Goal: Task Accomplishment & Management: Manage account settings

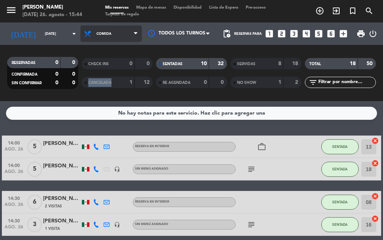
click at [132, 34] on span "Comida" at bounding box center [111, 33] width 61 height 16
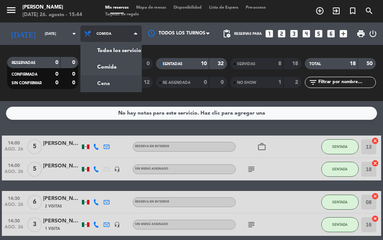
click at [101, 84] on div "menu [PERSON_NAME][DATE] 26. agosto - 15:44 Mis reservas Mapa de mesas Disponib…" at bounding box center [191, 50] width 383 height 101
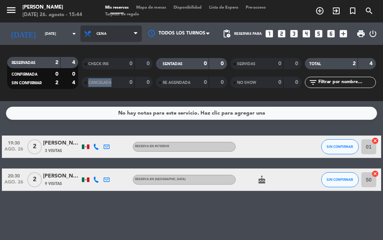
click at [136, 33] on icon at bounding box center [135, 34] width 3 height 6
click at [95, 69] on div "menu [PERSON_NAME][DATE] 26. agosto - 15:44 Mis reservas Mapa de mesas Disponib…" at bounding box center [191, 50] width 383 height 101
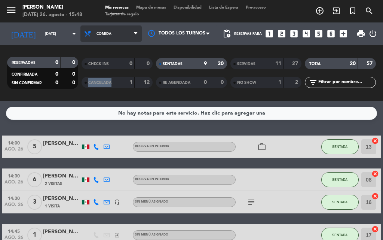
click at [134, 29] on span "Comida" at bounding box center [111, 33] width 61 height 16
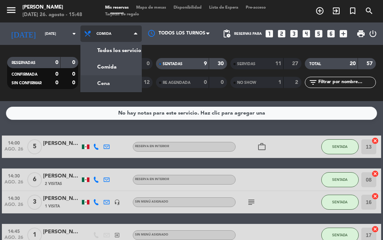
click at [118, 82] on div "menu [PERSON_NAME][DATE] 26. agosto - 15:48 Mis reservas Mapa de mesas Disponib…" at bounding box center [191, 50] width 383 height 101
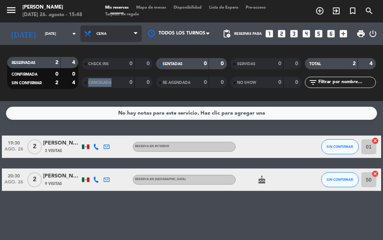
click at [134, 39] on span "Cena" at bounding box center [111, 33] width 61 height 16
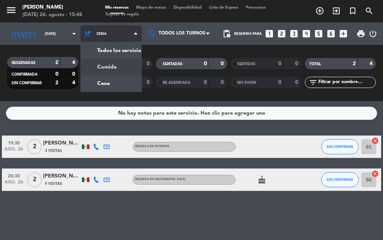
click at [116, 63] on div "menu [PERSON_NAME][DATE] 26. agosto - 15:48 Mis reservas Mapa de mesas Disponib…" at bounding box center [191, 50] width 383 height 101
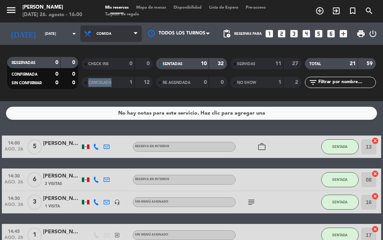
click at [111, 35] on span "Comida" at bounding box center [111, 33] width 61 height 16
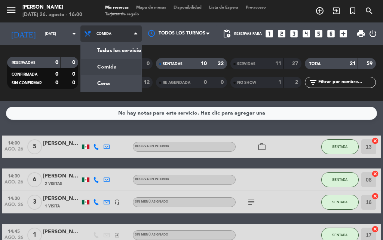
click at [111, 35] on span "Comida" at bounding box center [111, 33] width 61 height 16
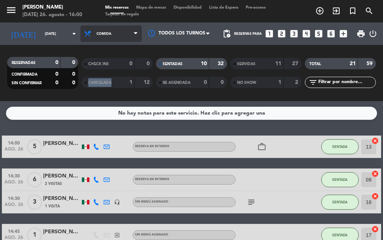
click at [111, 36] on span "Comida" at bounding box center [111, 33] width 61 height 16
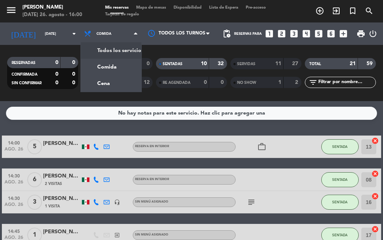
click at [67, 50] on div "RESERVADAS 0 0 CONFIRMADA 0 0 SIN CONFIRMAR 0 0 CHECK INS 0 0 CANCELADA 1 12 SE…" at bounding box center [191, 73] width 383 height 56
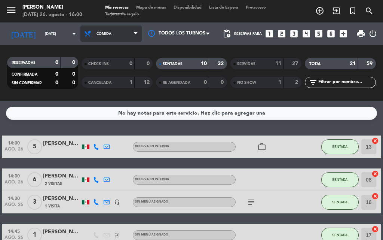
click at [101, 32] on span "Comida" at bounding box center [104, 34] width 15 height 4
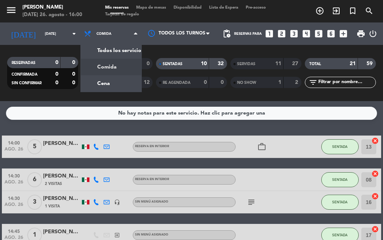
click at [64, 49] on div "RESERVADAS 0 0 CONFIRMADA 0 0 SIN CONFIRMAR 0 0 CHECK INS 0 0 CANCELADA 1 12 SE…" at bounding box center [191, 73] width 383 height 56
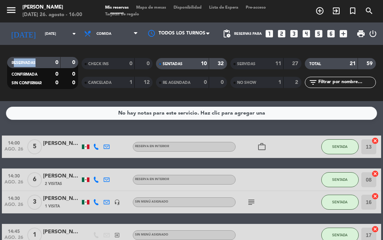
click at [64, 49] on div "RESERVADAS 0 0 CONFIRMADA 0 0 SIN CONFIRMAR 0 0 CHECK INS 0 0 CANCELADA 1 12 SE…" at bounding box center [191, 73] width 383 height 56
click at [97, 34] on span "Comida" at bounding box center [104, 34] width 15 height 4
click at [58, 52] on div "RESERVADAS 0 0 CONFIRMADA 0 0 SIN CONFIRMAR 0 0 CHECK INS 0 0 CANCELADA 1 12 SE…" at bounding box center [191, 73] width 383 height 56
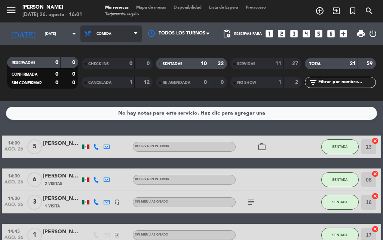
click at [102, 38] on span "Comida" at bounding box center [111, 33] width 61 height 16
click at [93, 85] on div "menu [PERSON_NAME][DATE] 26. agosto - 16:01 Mis reservas Mapa de mesas Disponib…" at bounding box center [191, 50] width 383 height 101
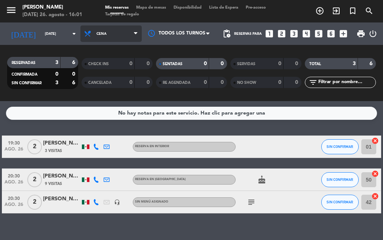
click at [97, 34] on span "Cena" at bounding box center [102, 34] width 10 height 4
click at [113, 67] on div "menu [PERSON_NAME][DATE] 26. agosto - 16:01 Mis reservas Mapa de mesas Disponib…" at bounding box center [191, 50] width 383 height 101
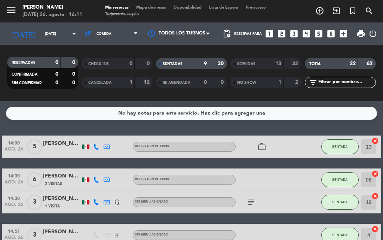
click at [73, 67] on div "RESERVADAS 0 0" at bounding box center [42, 62] width 71 height 11
click at [98, 35] on span "Comida" at bounding box center [104, 34] width 15 height 4
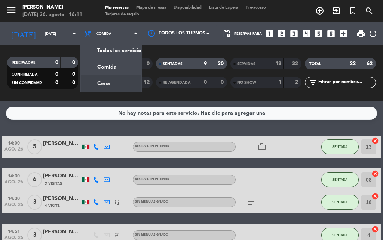
click at [91, 81] on div "menu [PERSON_NAME][DATE] 26. agosto - 16:11 Mis reservas Mapa de mesas Disponib…" at bounding box center [191, 50] width 383 height 101
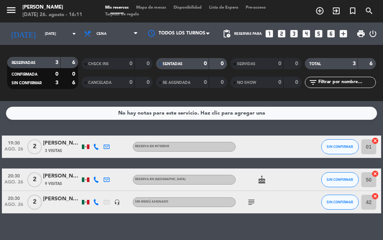
click at [100, 31] on span "Cena" at bounding box center [111, 33] width 61 height 16
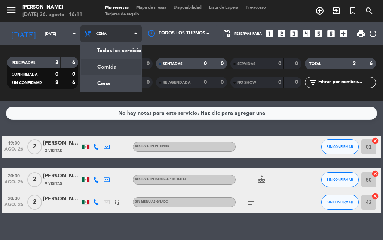
click at [99, 64] on div "menu [PERSON_NAME][DATE] 26. agosto - 16:11 Mis reservas Mapa de mesas Disponib…" at bounding box center [191, 50] width 383 height 101
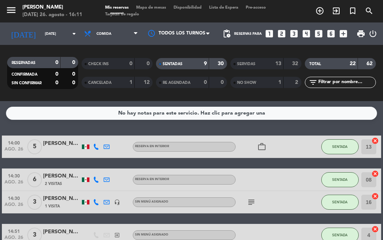
click at [123, 128] on div "No hay notas para este servicio. Haz clic para agregar una 14:00 [DATE] 5 [PERS…" at bounding box center [191, 170] width 383 height 139
click at [36, 76] on span "CONFIRMADA" at bounding box center [25, 75] width 26 height 4
click at [15, 76] on span "CONFIRMADA" at bounding box center [25, 75] width 26 height 4
click at [105, 36] on span "Comida" at bounding box center [111, 33] width 61 height 16
click at [68, 51] on div "RESERVADAS 0 0 CONFIRMADA 0 0 SIN CONFIRMAR 0 0 CHECK INS 0 0 CANCELADA 1 12 SE…" at bounding box center [191, 73] width 383 height 56
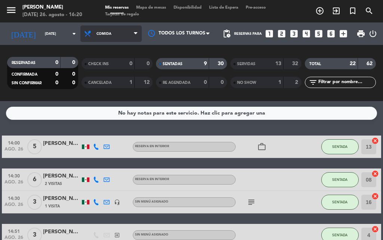
click at [136, 33] on icon at bounding box center [135, 34] width 3 height 6
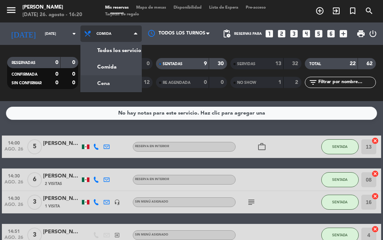
click at [114, 87] on div "menu [PERSON_NAME][DATE] 26. agosto - 16:20 Mis reservas Mapa de mesas Disponib…" at bounding box center [191, 50] width 383 height 101
